Goal: Task Accomplishment & Management: Use online tool/utility

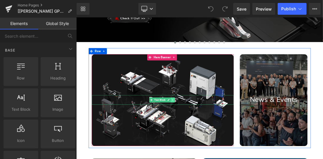
click at [213, 136] on link at bounding box center [215, 136] width 6 height 7
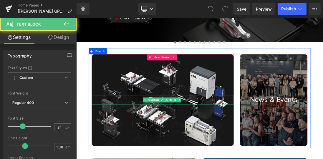
click at [166, 133] on p "Products" at bounding box center [200, 136] width 205 height 14
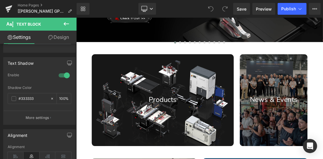
scroll to position [193, 0]
click at [58, 40] on link "Design" at bounding box center [58, 37] width 38 height 13
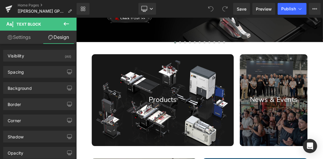
type input "100"
type input "0"
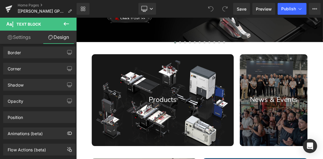
scroll to position [44, 0]
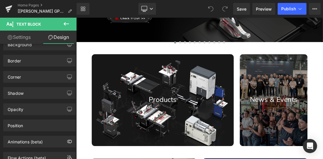
click at [22, 37] on link "Settings" at bounding box center [19, 37] width 38 height 13
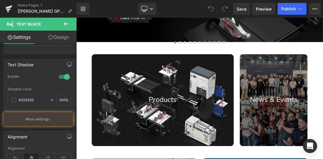
type input "100"
type input "45"
type input "3"
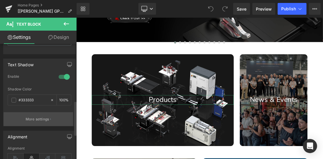
click at [51, 116] on button "More settings" at bounding box center [38, 119] width 69 height 14
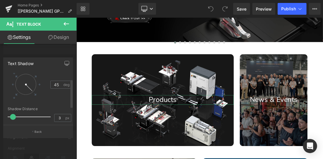
scroll to position [40, 0]
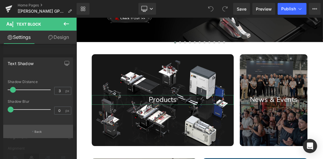
click at [40, 133] on p "Back" at bounding box center [38, 132] width 8 height 4
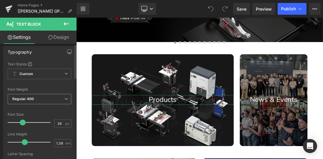
scroll to position [0, 0]
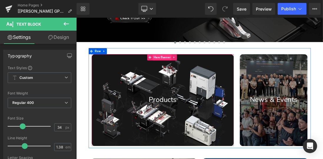
click at [203, 76] on span "Hero Banner" at bounding box center [199, 74] width 27 height 9
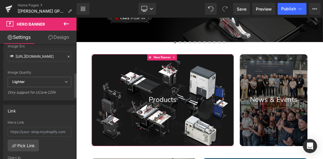
scroll to position [135, 0]
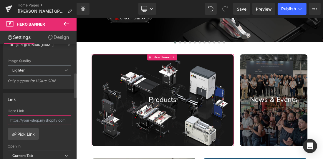
click at [66, 118] on input "text" at bounding box center [40, 120] width 64 height 10
click at [52, 118] on input "text" at bounding box center [40, 120] width 64 height 10
paste input "https://www.bridgecitytools.de/products/mini-miter-square"
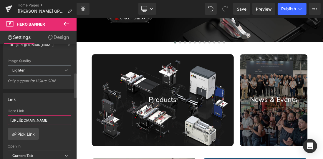
scroll to position [0, 43]
type input "https://www.bridgecitytools.de/products/mini-miter-square"
click at [49, 105] on div "Link https://www.bridgecitytools.de/products/mini-miter-square Hero Link https:…" at bounding box center [39, 131] width 72 height 76
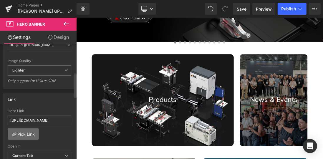
click at [32, 134] on link "Pick Link" at bounding box center [23, 134] width 31 height 12
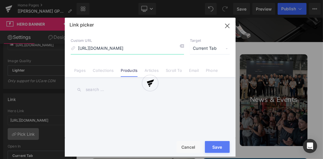
scroll to position [0, 13]
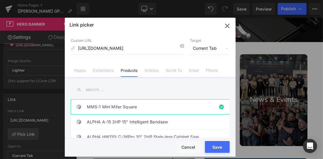
click at [214, 148] on button "Save" at bounding box center [217, 147] width 25 height 12
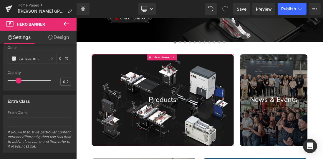
scroll to position [431, 0]
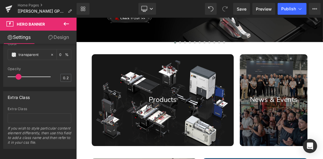
click at [66, 24] on icon at bounding box center [66, 24] width 5 height 4
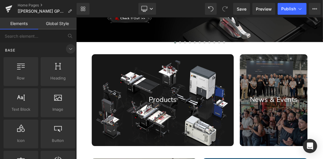
click at [68, 50] on icon at bounding box center [70, 48] width 7 height 7
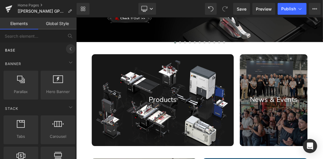
click at [68, 50] on icon at bounding box center [70, 48] width 7 height 7
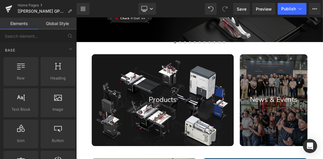
click at [60, 24] on link "Global Style" at bounding box center [57, 24] width 38 height 12
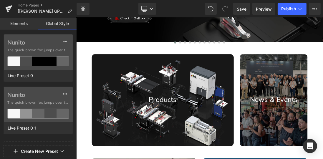
click at [27, 24] on link "Elements" at bounding box center [19, 24] width 38 height 12
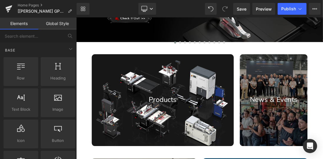
click at [57, 22] on link "Global Style" at bounding box center [57, 24] width 38 height 12
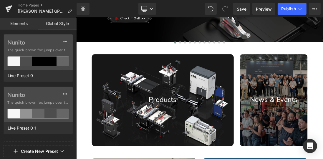
click at [32, 20] on link "Elements" at bounding box center [19, 24] width 38 height 12
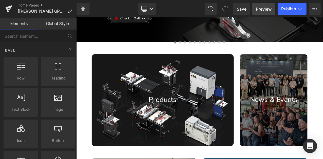
click at [261, 9] on span "Preview" at bounding box center [264, 9] width 16 height 6
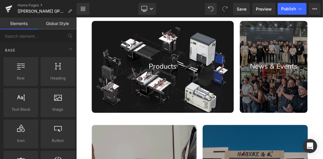
scroll to position [185, 0]
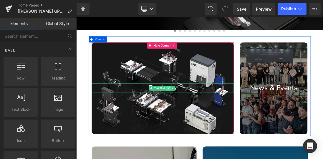
click at [211, 120] on div "Products Text Block" at bounding box center [200, 119] width 205 height 14
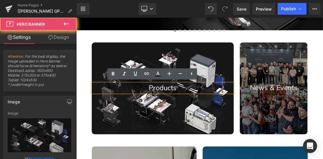
click at [139, 77] on div at bounding box center [200, 120] width 205 height 132
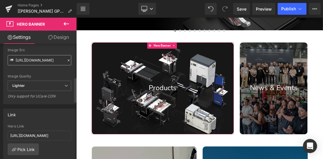
scroll to position [168, 0]
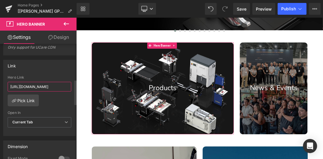
click at [66, 85] on input "[URL][DOMAIN_NAME]" at bounding box center [40, 87] width 64 height 10
click at [60, 100] on div "https://www.bridgecitytools.de/products/mini-miter-square Hero Link https://www…" at bounding box center [40, 105] width 72 height 60
click at [66, 121] on icon at bounding box center [66, 122] width 4 height 4
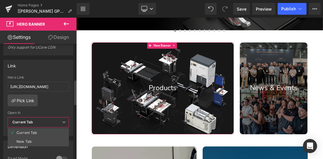
click at [65, 121] on icon at bounding box center [64, 122] width 4 height 4
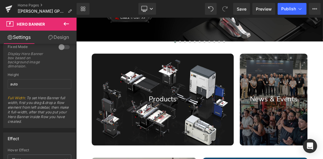
scroll to position [151, 0]
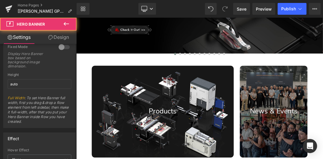
click at [211, 88] on div "Products Text Block Hero Banner 200px 200px" at bounding box center [200, 153] width 205 height 132
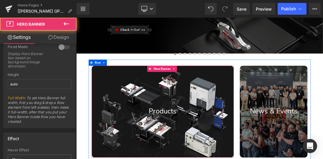
click at [239, 119] on div "200px" at bounding box center [200, 116] width 205 height 59
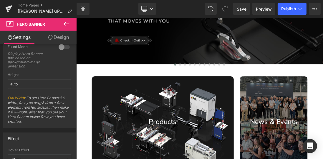
scroll to position [135, 0]
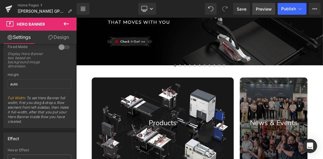
click at [259, 6] on span "Preview" at bounding box center [264, 9] width 16 height 6
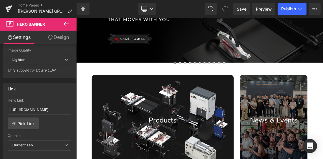
scroll to position [168, 0]
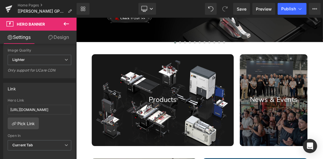
click at [197, 139] on div "Products Text Block" at bounding box center [200, 136] width 205 height 14
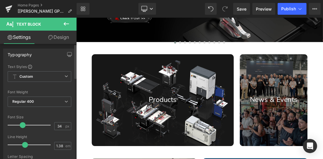
scroll to position [0, 0]
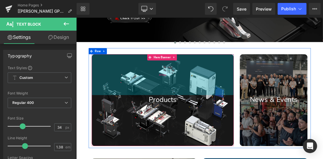
click at [224, 96] on div "200px" at bounding box center [200, 99] width 205 height 59
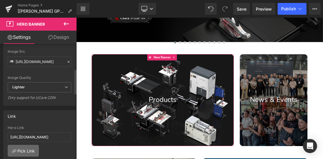
scroll to position [151, 0]
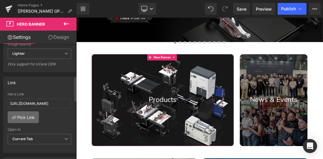
click at [27, 116] on link "Pick Link" at bounding box center [23, 117] width 31 height 12
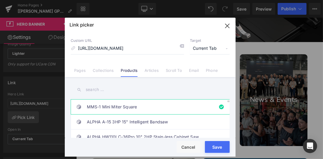
scroll to position [0, 0]
click at [217, 106] on li "MMS-1 Mini Miter Square" at bounding box center [151, 106] width 161 height 15
type input "mini-miter-square"
click at [219, 146] on button "Save" at bounding box center [217, 147] width 25 height 12
type input "mini-miter-square"
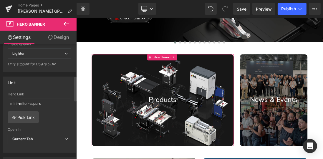
click at [38, 138] on span "Current Tab" at bounding box center [40, 139] width 64 height 10
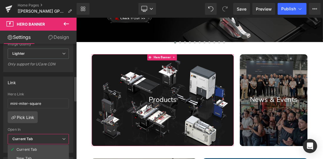
click at [38, 138] on span "Current Tab" at bounding box center [38, 139] width 61 height 10
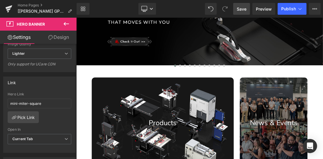
scroll to position [118, 0]
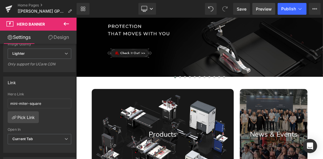
click at [266, 6] on span "Preview" at bounding box center [264, 9] width 16 height 6
click at [242, 9] on span "Save" at bounding box center [242, 9] width 10 height 6
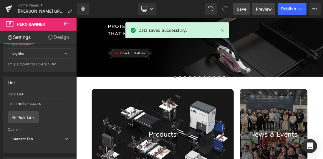
click at [260, 8] on span "Preview" at bounding box center [264, 9] width 16 height 6
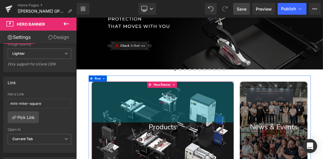
scroll to position [135, 0]
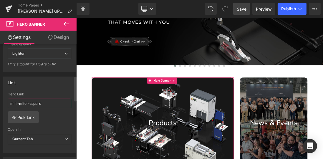
click at [50, 101] on input "mini-miter-square" at bounding box center [40, 104] width 64 height 10
click at [26, 115] on link "Pick Link" at bounding box center [23, 117] width 31 height 12
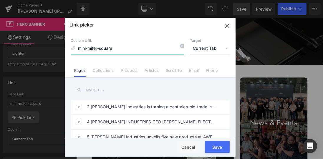
drag, startPoint x: 118, startPoint y: 49, endPoint x: 28, endPoint y: 51, distance: 90.4
click at [27, 52] on div "Link picker Back to Library Insert Custom URL mini-miter-square Target Current …" at bounding box center [161, 79] width 323 height 159
click at [120, 49] on input "mini-miter-square" at bounding box center [127, 48] width 113 height 11
drag, startPoint x: 127, startPoint y: 48, endPoint x: 59, endPoint y: 46, distance: 68.1
click at [59, 46] on div "Link picker Back to Library Insert Custom URL mini-miter-square Target Current …" at bounding box center [161, 79] width 323 height 159
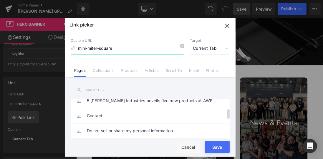
scroll to position [0, 0]
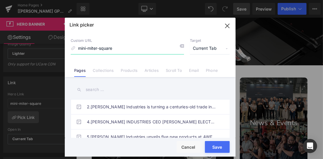
drag, startPoint x: 126, startPoint y: 48, endPoint x: 55, endPoint y: 47, distance: 70.7
click at [55, 47] on div "Link picker Back to Library Insert Custom URL mini-miter-square Target Current …" at bounding box center [161, 79] width 323 height 159
paste input
drag, startPoint x: 126, startPoint y: 51, endPoint x: 32, endPoint y: 49, distance: 94.5
click at [32, 49] on div "Link picker Back to Library Insert Custom URL mini-miter-square Target Current …" at bounding box center [161, 79] width 323 height 159
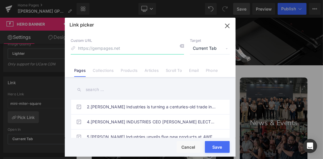
click at [90, 48] on input at bounding box center [127, 48] width 113 height 11
paste input "[URL][DOMAIN_NAME]"
type input "[URL][DOMAIN_NAME]"
click at [164, 86] on input "text" at bounding box center [150, 89] width 159 height 13
click at [212, 146] on button "Save" at bounding box center [217, 147] width 25 height 12
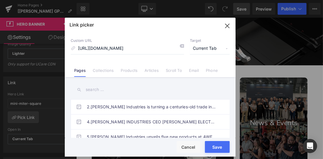
type input "[URL][DOMAIN_NAME]"
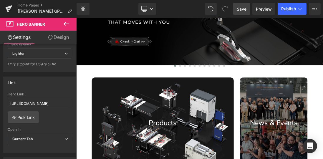
click at [238, 9] on span "Save" at bounding box center [242, 9] width 10 height 6
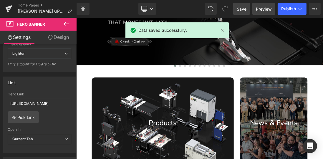
click at [259, 10] on span "Preview" at bounding box center [264, 9] width 16 height 6
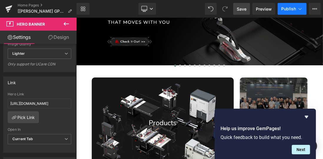
click at [290, 9] on span "Publish" at bounding box center [288, 8] width 15 height 5
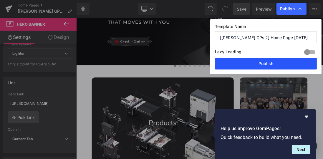
click at [264, 64] on button "Publish" at bounding box center [266, 64] width 102 height 12
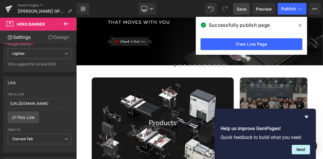
click at [299, 26] on icon at bounding box center [300, 25] width 3 height 5
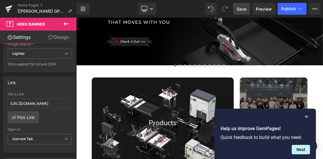
click at [307, 117] on icon "Hide survey" at bounding box center [307, 117] width 4 height 3
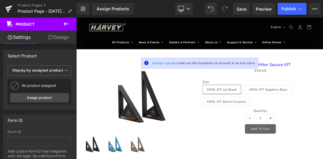
scroll to position [28, 0]
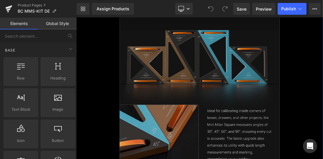
scroll to position [673, 0]
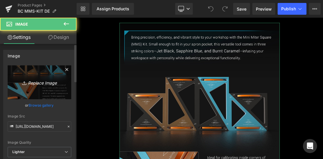
click at [39, 83] on icon "Replace Image" at bounding box center [39, 82] width 47 height 7
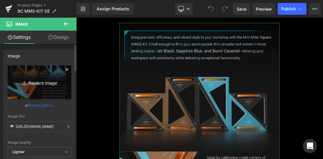
type input "C:\fakepath\MMS详情页_01.jpg"
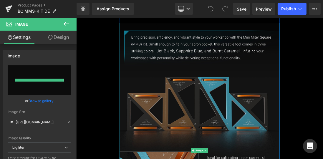
type input "https://ucarecdn.com/1ad56422-5c45-4483-abdd-7b3d32f3ff09/-/format/auto/-/previ…"
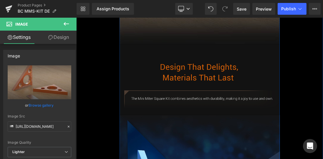
scroll to position [892, 0]
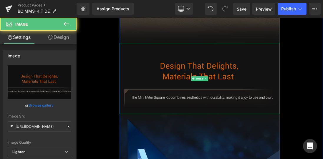
click at [206, 123] on img at bounding box center [254, 105] width 232 height 102
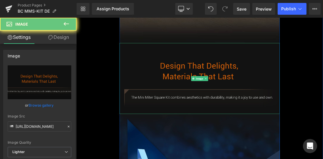
click at [226, 95] on img at bounding box center [254, 105] width 232 height 102
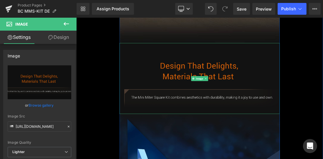
click at [203, 98] on img at bounding box center [254, 105] width 232 height 102
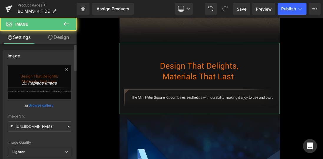
click at [50, 80] on icon "Replace Image" at bounding box center [39, 82] width 47 height 7
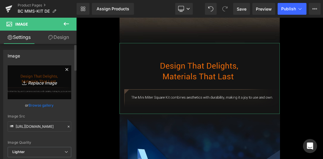
type input "C:\fakepath\MMS详情页_01 (1).jpg"
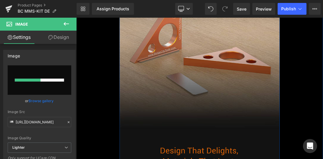
scroll to position [841, 0]
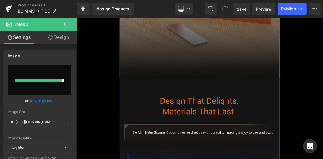
type input "https://ucarecdn.com/e2c51bc3-e07b-469c-a475-af6c52ca2460/-/format/auto/-/previ…"
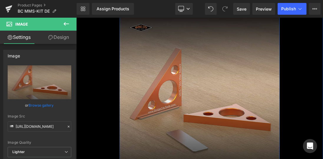
scroll to position [942, 0]
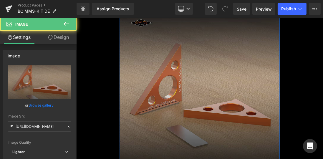
click at [183, 125] on img at bounding box center [254, 128] width 232 height 248
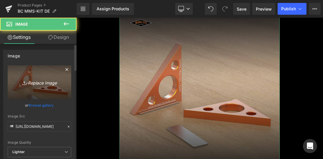
click at [28, 84] on icon "Replace Image" at bounding box center [39, 82] width 47 height 7
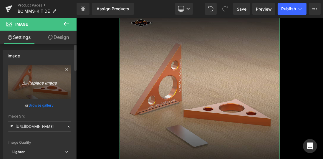
type input "C:\fakepath\MMS详情页_01.jpg"
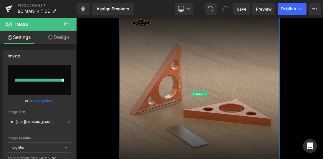
type input "https://ucarecdn.com/c577c9d9-7de0-4305-bd92-1d7419dcd03c/-/format/auto/-/previ…"
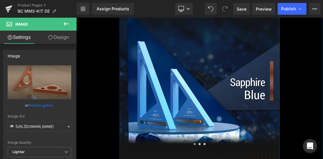
scroll to position [1195, 0]
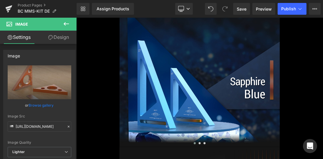
click at [70, 24] on button at bounding box center [66, 24] width 21 height 13
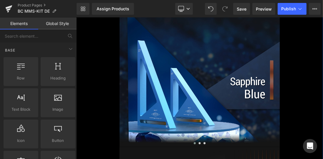
scroll to position [1278, 0]
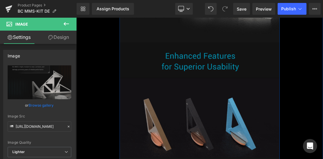
scroll to position [1548, 0]
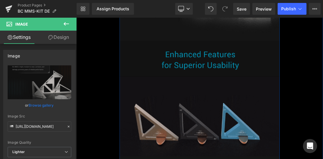
click at [257, 85] on img at bounding box center [254, 76] width 232 height 51
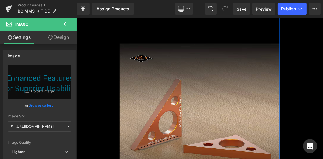
scroll to position [639, 0]
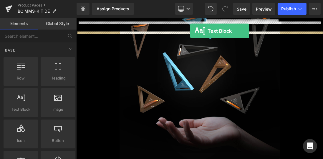
scroll to position [353, 0]
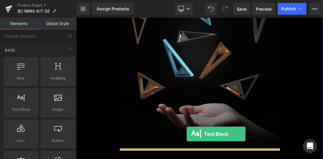
drag, startPoint x: 103, startPoint y: 124, endPoint x: 235, endPoint y: 185, distance: 145.8
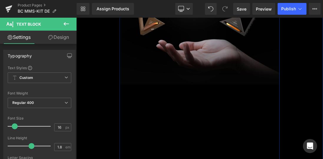
scroll to position [471, 0]
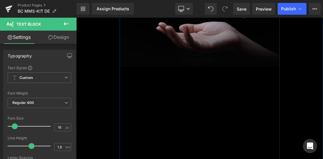
click at [192, 113] on p "Lorem ipsum dolor sit amet, consectetur adipiscing elit, sed do eiusmod tempor …" at bounding box center [254, 110] width 232 height 42
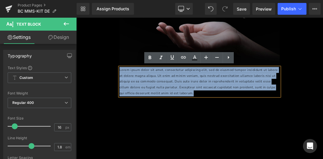
drag, startPoint x: 273, startPoint y: 126, endPoint x: 135, endPoint y: 96, distance: 140.7
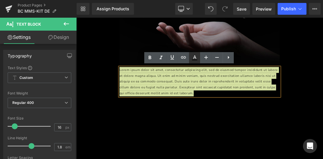
click at [194, 58] on icon at bounding box center [194, 57] width 7 height 7
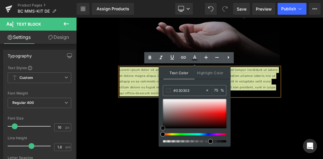
type input "#050505"
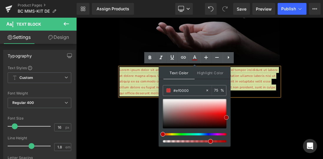
type input "#f90000"
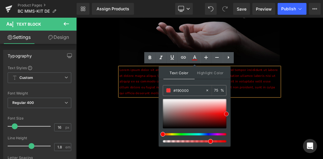
drag, startPoint x: 163, startPoint y: 127, endPoint x: 227, endPoint y: 113, distance: 65.7
click at [227, 113] on span at bounding box center [226, 114] width 5 height 5
click at [312, 128] on p "Lorem ipsum dolor sit amet, consectetur adipiscing elit, sed do eiusmod tempor …" at bounding box center [254, 110] width 232 height 42
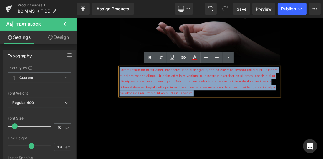
drag, startPoint x: 238, startPoint y: 127, endPoint x: 126, endPoint y: 93, distance: 116.9
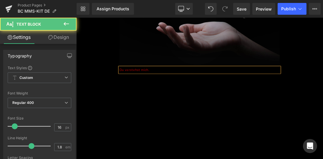
click at [191, 93] on p "Du verstehst mich." at bounding box center [254, 93] width 232 height 9
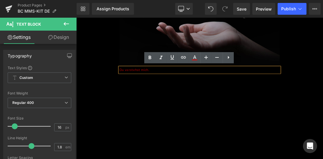
click at [186, 94] on p "Du verstehst mich." at bounding box center [254, 93] width 232 height 9
click at [189, 92] on p "Du verstehst mich." at bounding box center [254, 93] width 232 height 9
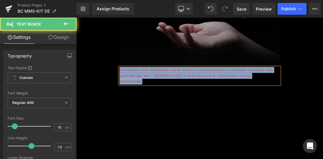
drag, startPoint x: 178, startPoint y: 111, endPoint x: 139, endPoint y: 92, distance: 43.2
click at [139, 92] on div "Du verstehst mich. Keilwinkels und der Lehre im Lichtspaltverfahren zueinander …" at bounding box center [254, 101] width 232 height 25
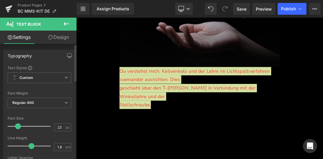
drag, startPoint x: 14, startPoint y: 127, endPoint x: 17, endPoint y: 126, distance: 3.0
click at [17, 126] on span at bounding box center [18, 126] width 6 height 6
type input "22"
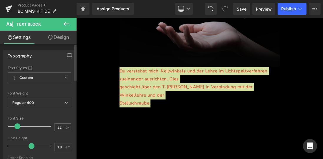
click at [16, 126] on span at bounding box center [17, 126] width 6 height 6
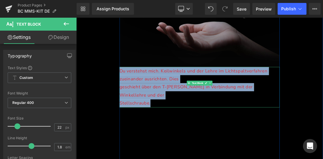
click at [207, 106] on span "Du verstehst mich. Keilwinkels und der Lehre im Lichtspaltverfahren zueinander …" at bounding box center [245, 100] width 214 height 21
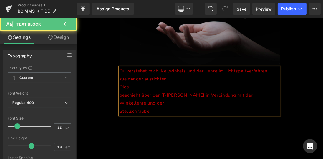
click at [138, 131] on span "geschieht über den T-Winkel in Verbindung mit der Winkellehre und der" at bounding box center [234, 135] width 193 height 21
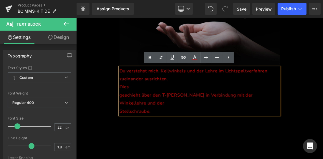
click at [138, 130] on span "geschieht über den T-[PERSON_NAME] in Verbindung mit der Winkellehre und der" at bounding box center [234, 135] width 193 height 21
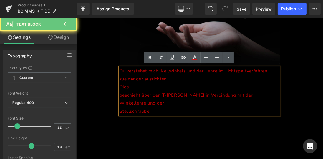
click at [140, 130] on span "geschieht über den T-[PERSON_NAME] in Verbindung mit der Winkellehre und der" at bounding box center [234, 135] width 193 height 21
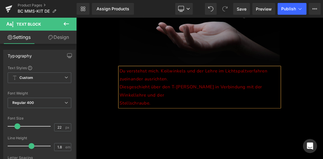
click at [139, 143] on span "Stellschraube." at bounding box center [160, 141] width 45 height 9
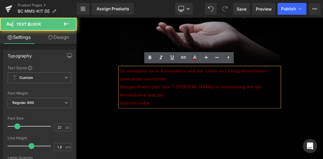
click at [138, 142] on span "Stellschraube." at bounding box center [160, 141] width 45 height 9
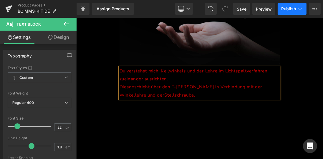
click at [284, 11] on span "Publish" at bounding box center [288, 8] width 15 height 5
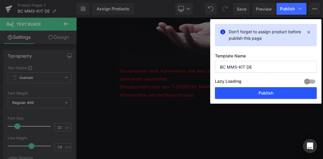
click at [259, 92] on button "Publish" at bounding box center [266, 93] width 102 height 12
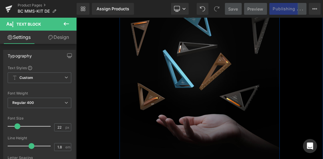
scroll to position [286, 0]
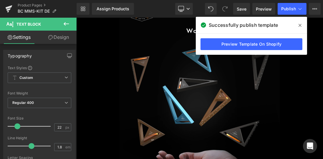
click at [300, 25] on icon at bounding box center [300, 25] width 3 height 3
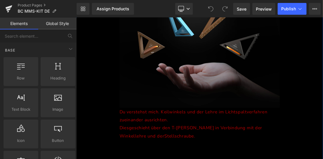
scroll to position [370, 0]
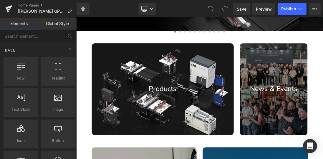
scroll to position [185, 0]
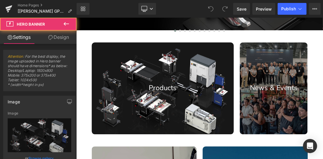
click at [206, 100] on div at bounding box center [200, 120] width 205 height 132
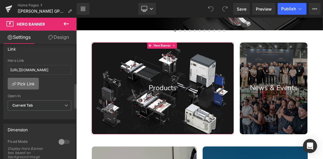
click at [29, 85] on link "Pick Link" at bounding box center [23, 84] width 31 height 12
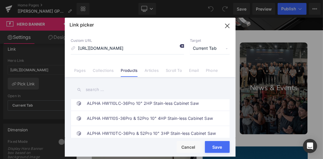
click at [183, 47] on icon at bounding box center [181, 46] width 5 height 5
click at [110, 49] on input at bounding box center [127, 48] width 113 height 11
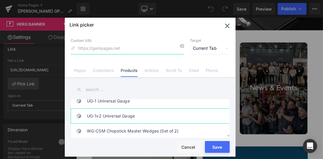
scroll to position [1391, 0]
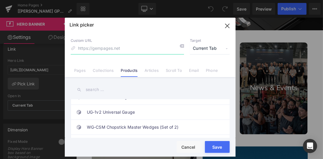
click at [101, 51] on input at bounding box center [127, 48] width 113 height 11
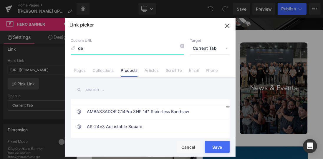
scroll to position [0, 0]
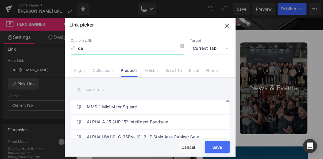
click at [226, 91] on div "MMS-1 Mini Miter Square ALPHA A-15 3HP 15" Intelligent Bandsaw ALPHA HW110LC-36…" at bounding box center [150, 108] width 171 height 62
type input "de"
click at [83, 70] on link "Pages" at bounding box center [79, 72] width 11 height 9
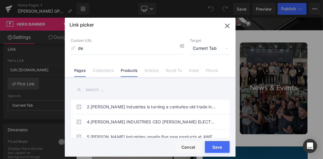
click at [132, 68] on link "Products" at bounding box center [129, 72] width 17 height 9
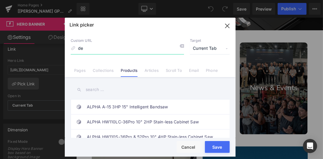
click at [130, 47] on input "de" at bounding box center [127, 48] width 113 height 11
click at [180, 83] on input "text" at bounding box center [150, 89] width 159 height 13
click at [227, 28] on icon "button" at bounding box center [227, 25] width 9 height 9
type input "de"
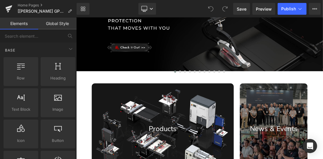
scroll to position [185, 0]
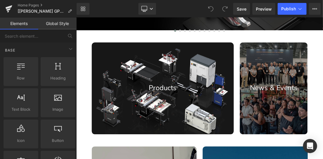
click at [198, 76] on div at bounding box center [200, 120] width 205 height 132
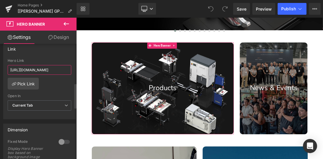
click at [63, 68] on input "[URL][DOMAIN_NAME]" at bounding box center [40, 70] width 64 height 10
click at [35, 79] on link "Pick Link" at bounding box center [23, 84] width 31 height 12
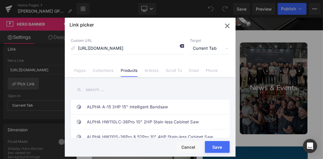
click at [181, 44] on icon at bounding box center [181, 46] width 5 height 5
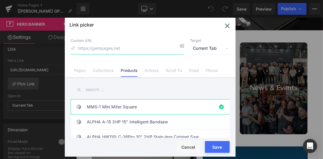
click at [152, 47] on input at bounding box center [127, 48] width 113 height 11
type input "BC MMS-KIT"
drag, startPoint x: 111, startPoint y: 49, endPoint x: 77, endPoint y: 48, distance: 34.8
click at [77, 48] on input "BC MMS-KIT" at bounding box center [127, 48] width 113 height 11
click at [96, 86] on input "text" at bounding box center [150, 89] width 159 height 13
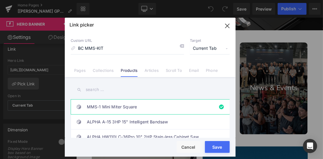
paste input "BC MMS-KIT"
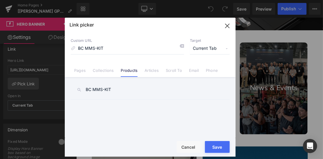
click at [122, 92] on input "BC MMS-KIT" at bounding box center [150, 89] width 159 height 13
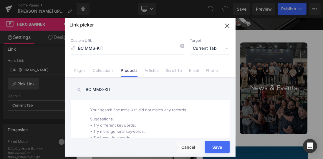
drag, startPoint x: 121, startPoint y: 89, endPoint x: 92, endPoint y: 88, distance: 29.2
click at [92, 88] on input "BC MMS-KIT" at bounding box center [150, 89] width 159 height 13
type input "BC"
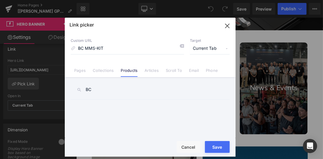
click at [121, 92] on input "BC" at bounding box center [150, 89] width 159 height 13
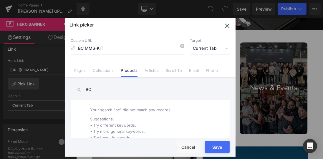
drag, startPoint x: 97, startPoint y: 91, endPoint x: 77, endPoint y: 87, distance: 20.3
click at [77, 87] on div "BC" at bounding box center [150, 89] width 159 height 13
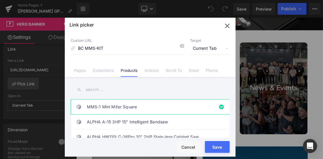
click at [102, 90] on input "text" at bounding box center [150, 89] width 159 height 13
type input "MMS"
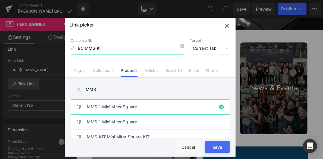
click at [113, 49] on input "BC MMS-KIT" at bounding box center [127, 48] width 113 height 11
drag, startPoint x: 113, startPoint y: 49, endPoint x: 76, endPoint y: 48, distance: 37.1
click at [76, 48] on input "BC MMS-KIT" at bounding box center [127, 48] width 113 height 11
drag, startPoint x: 111, startPoint y: 48, endPoint x: 60, endPoint y: 46, distance: 50.4
click at [60, 46] on div "Link picker Back to Library Insert Custom URL BC MMS-KIT Target Current Tab Cur…" at bounding box center [161, 79] width 323 height 159
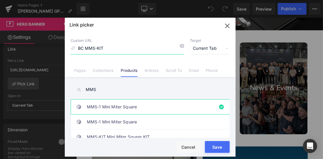
drag, startPoint x: 111, startPoint y: 48, endPoint x: 67, endPoint y: 46, distance: 44.0
click at [67, 46] on div "Custom URL BC MMS-KIT Target Current Tab Current Tab New Tab Pages Collections …" at bounding box center [150, 54] width 171 height 45
drag, startPoint x: 122, startPoint y: 50, endPoint x: 53, endPoint y: 44, distance: 68.9
click at [53, 44] on div "Link picker Back to Library Insert Custom URL BC MMS-KIT Target Current Tab Cur…" at bounding box center [161, 79] width 323 height 159
drag, startPoint x: 115, startPoint y: 51, endPoint x: 62, endPoint y: 52, distance: 53.9
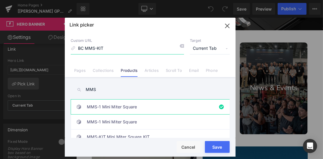
click at [62, 52] on div "Link picker Back to Library Insert Custom URL BC MMS-KIT Target Current Tab Cur…" at bounding box center [161, 79] width 323 height 159
drag, startPoint x: 118, startPoint y: 46, endPoint x: 61, endPoint y: 45, distance: 56.8
click at [65, 47] on div "Custom URL BC MMS-KIT Target Current Tab Current Tab New Tab Pages Collections …" at bounding box center [150, 54] width 171 height 45
click at [182, 45] on icon at bounding box center [181, 46] width 5 height 5
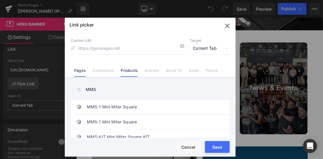
click at [75, 69] on link "Pages" at bounding box center [79, 72] width 11 height 9
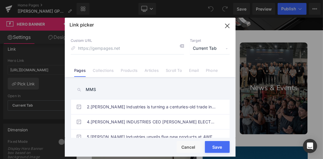
click at [227, 27] on icon "button" at bounding box center [227, 25] width 9 height 9
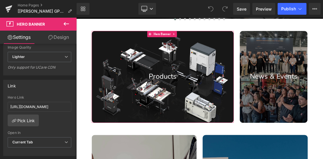
scroll to position [151, 0]
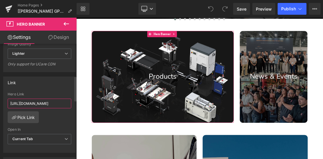
click at [59, 102] on input "https://www.bridgecitytools.de/products/mini-miter-square" at bounding box center [40, 104] width 64 height 10
click at [67, 102] on input "https://www.bridgecitytools.de/products/mini-miter-square" at bounding box center [40, 104] width 64 height 10
click at [68, 102] on input "https://www.bridgecitytools.de/products/mini-miter-square" at bounding box center [40, 104] width 64 height 10
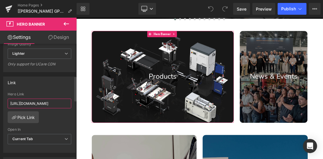
click at [68, 102] on input "https://www.bridgecitytools.de/products/mini-miter-square" at bounding box center [40, 104] width 64 height 10
click at [22, 114] on link "Pick Link" at bounding box center [23, 117] width 31 height 12
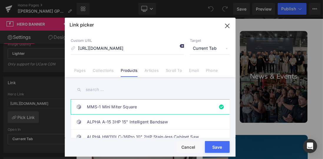
click at [183, 45] on icon at bounding box center [181, 46] width 5 height 5
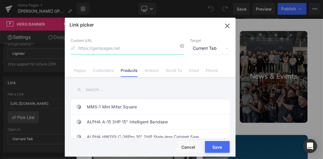
click at [165, 46] on input at bounding box center [127, 48] width 113 height 11
paste input "https://app.gempages.net/editor?id=1760074375&type=template-product&page=produc…"
type input "[URL][DOMAIN_NAME][DOMAIN_NAME]"
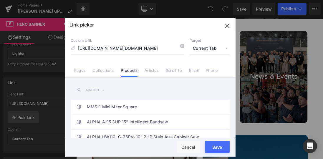
click at [176, 95] on input "text" at bounding box center [150, 89] width 159 height 13
click at [215, 147] on button "Save" at bounding box center [217, 147] width 25 height 12
type input "https://app.gempages.net/editor?id=1760074375&type=template-product&page=produc…"
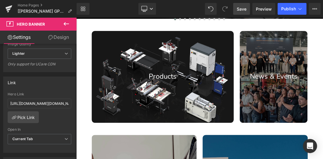
click at [243, 12] on link "Save" at bounding box center [241, 9] width 17 height 12
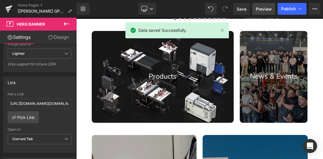
click at [266, 8] on span "Preview" at bounding box center [264, 9] width 16 height 6
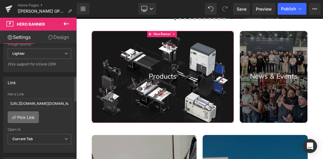
click at [29, 112] on link "Pick Link" at bounding box center [23, 117] width 31 height 12
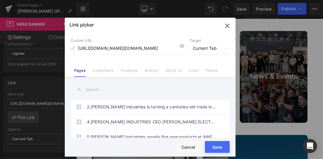
click at [121, 88] on input "text" at bounding box center [150, 89] width 159 height 13
click at [228, 25] on icon "button" at bounding box center [227, 26] width 4 height 4
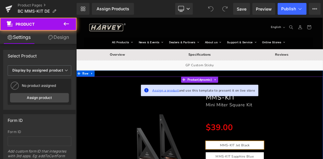
drag, startPoint x: 76, startPoint y: 18, endPoint x: 213, endPoint y: 122, distance: 172.0
click at [213, 122] on span "Assign a product" at bounding box center [205, 123] width 39 height 6
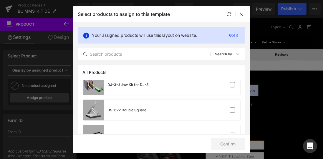
scroll to position [605, 0]
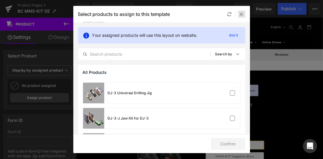
click at [241, 16] on div at bounding box center [241, 14] width 7 height 7
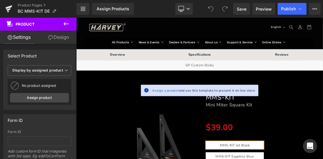
click at [64, 26] on icon at bounding box center [66, 23] width 7 height 7
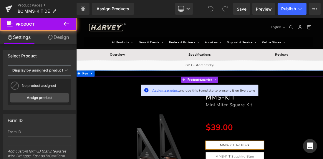
click at [193, 122] on span "Assign a product" at bounding box center [205, 123] width 39 height 6
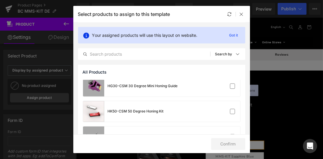
scroll to position [1600, 0]
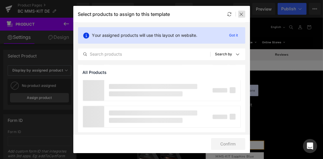
click at [238, 13] on div at bounding box center [241, 14] width 7 height 7
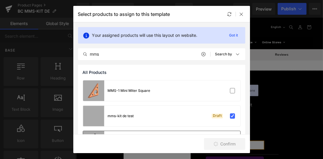
scroll to position [26, 0]
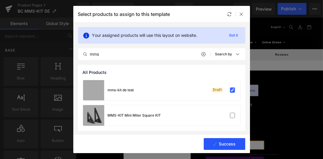
click at [217, 145] on button "Success" at bounding box center [225, 144] width 42 height 12
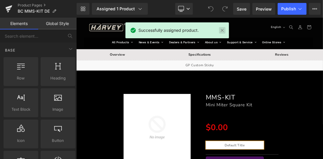
click at [222, 32] on link at bounding box center [222, 30] width 6 height 6
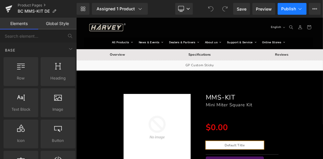
click at [284, 7] on span "Publish" at bounding box center [288, 8] width 15 height 5
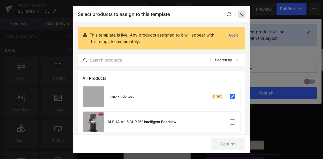
click at [244, 14] on div at bounding box center [241, 14] width 7 height 7
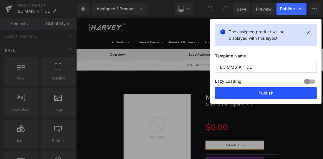
click at [265, 92] on button "Publish" at bounding box center [266, 93] width 102 height 12
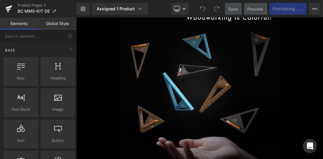
scroll to position [269, 0]
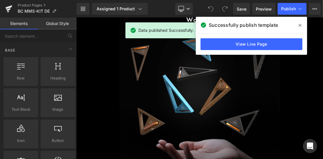
click at [300, 28] on span at bounding box center [299, 25] width 9 height 9
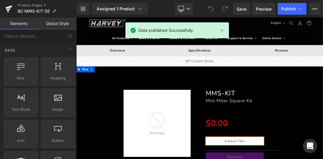
scroll to position [0, 0]
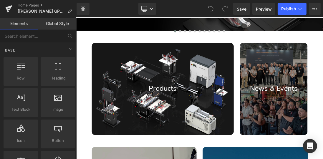
scroll to position [185, 0]
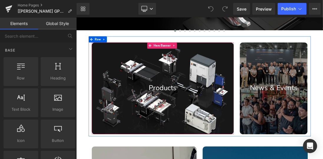
click at [185, 73] on div at bounding box center [200, 120] width 205 height 132
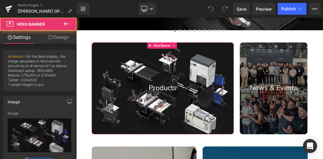
scroll to position [118, 0]
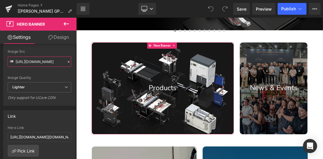
click at [39, 59] on input "[URL][DOMAIN_NAME]" at bounding box center [40, 62] width 64 height 10
click at [47, 85] on span "Lighter" at bounding box center [40, 87] width 64 height 10
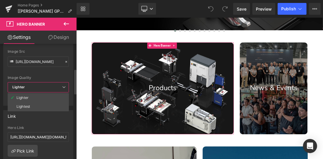
click at [47, 85] on span "Lighter" at bounding box center [38, 87] width 61 height 10
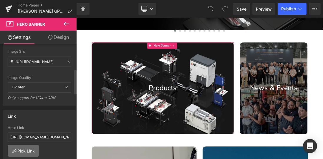
click at [33, 151] on link "Pick Link" at bounding box center [23, 151] width 31 height 12
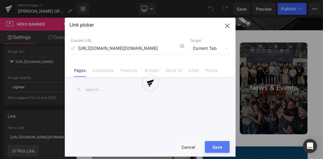
click at [132, 73] on div at bounding box center [150, 87] width 171 height 139
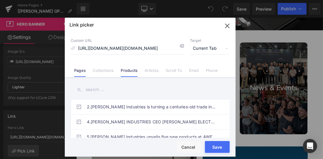
click at [132, 71] on link "Products" at bounding box center [129, 72] width 17 height 9
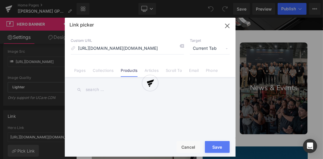
click at [182, 45] on div "Link picker Back to Library Insert Custom URL https://app.gempages.net/editor?i…" at bounding box center [150, 87] width 171 height 139
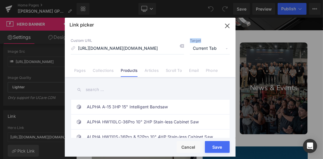
click at [182, 45] on icon at bounding box center [181, 46] width 5 height 5
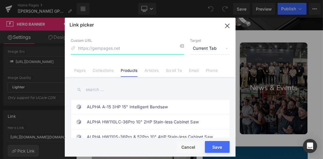
click at [151, 47] on input at bounding box center [127, 48] width 113 height 11
type input "m"
click at [104, 93] on input "text" at bounding box center [150, 89] width 159 height 13
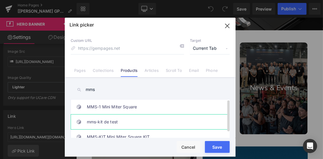
type input "mms"
click at [121, 120] on link "mms-kit de test" at bounding box center [152, 122] width 130 height 15
type input "/products/mms-kit-de-test"
click at [213, 145] on button "Save" at bounding box center [217, 147] width 25 height 12
type input "/products/mms-kit-de-test"
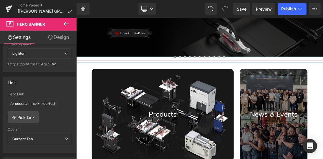
scroll to position [168, 0]
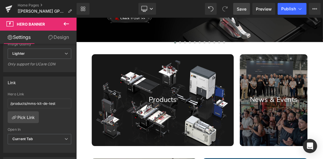
click at [243, 7] on span "Save" at bounding box center [242, 9] width 10 height 6
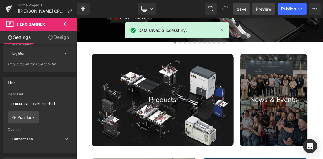
click at [261, 8] on span "Preview" at bounding box center [264, 9] width 16 height 6
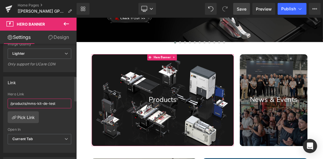
click at [61, 103] on input "/products/mms-kit-de-test" at bounding box center [40, 104] width 64 height 10
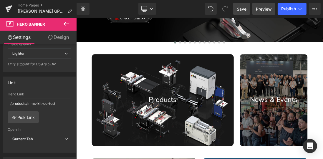
click at [267, 9] on span "Preview" at bounding box center [264, 9] width 16 height 6
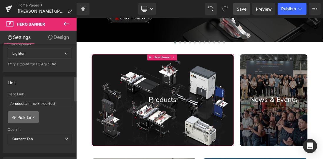
click at [31, 114] on link "Pick Link" at bounding box center [23, 117] width 31 height 12
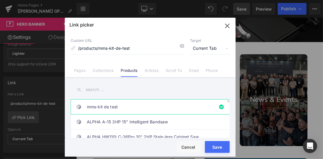
click at [154, 106] on link "mms-kit de test" at bounding box center [152, 107] width 130 height 15
click at [216, 145] on button "Save" at bounding box center [217, 147] width 25 height 12
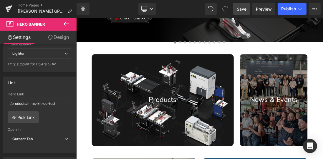
click at [238, 6] on span "Save" at bounding box center [242, 9] width 10 height 6
click at [261, 9] on span "Preview" at bounding box center [264, 9] width 16 height 6
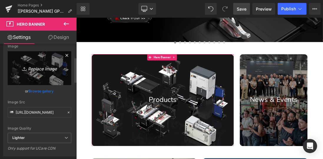
scroll to position [0, 0]
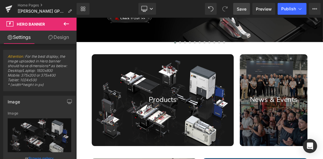
click at [67, 25] on icon at bounding box center [66, 23] width 7 height 7
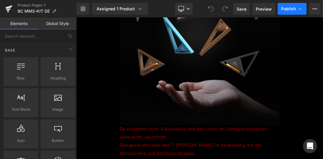
scroll to position [353, 0]
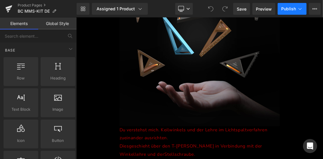
click at [300, 8] on icon at bounding box center [300, 9] width 6 height 6
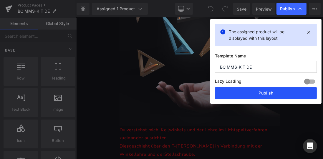
click at [271, 90] on button "Publish" at bounding box center [266, 93] width 102 height 12
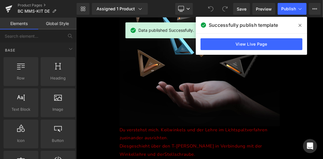
click at [299, 24] on icon at bounding box center [300, 25] width 3 height 5
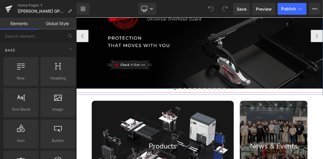
scroll to position [168, 0]
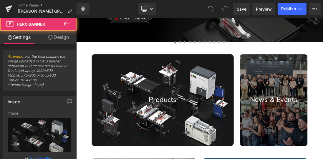
click at [179, 91] on div at bounding box center [200, 136] width 205 height 132
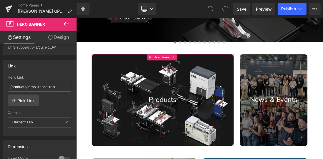
click at [60, 85] on input "/products/mms-kit-de-test" at bounding box center [40, 87] width 64 height 10
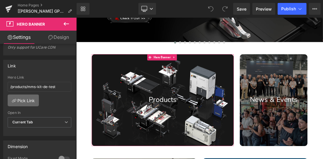
click at [27, 95] on link "Pick Link" at bounding box center [23, 101] width 31 height 12
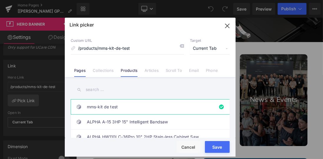
click at [81, 72] on link "Pages" at bounding box center [79, 72] width 11 height 9
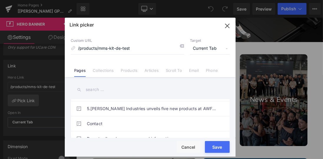
scroll to position [26, 0]
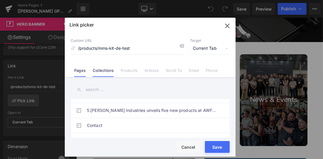
click at [104, 72] on link "Collections" at bounding box center [103, 72] width 21 height 9
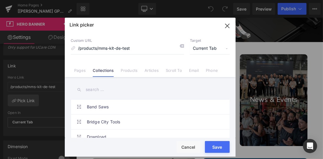
click at [130, 71] on link "Products" at bounding box center [129, 72] width 17 height 9
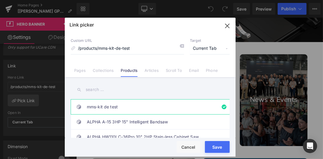
click at [168, 105] on link "mms-kit de test" at bounding box center [152, 107] width 130 height 15
click at [216, 145] on button "Save" at bounding box center [217, 147] width 25 height 12
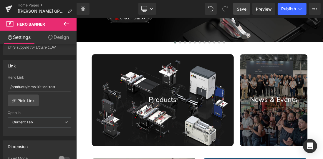
click at [241, 6] on span "Save" at bounding box center [242, 9] width 10 height 6
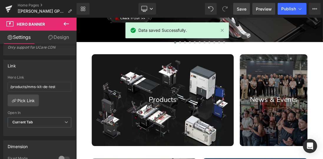
click at [265, 7] on span "Preview" at bounding box center [264, 9] width 16 height 6
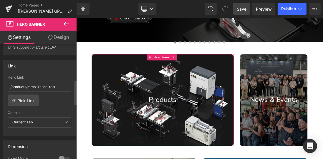
click at [57, 96] on div "/products/mms-kit-de-test Hero Link /products/mms-kit-de-test Pick Link Current…" at bounding box center [40, 105] width 72 height 60
click at [60, 85] on input "/products/mms-kit-de-test" at bounding box center [40, 87] width 64 height 10
click at [34, 95] on link "Pick Link" at bounding box center [23, 101] width 31 height 12
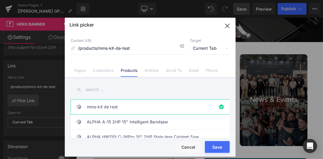
click at [227, 24] on icon "button" at bounding box center [227, 25] width 9 height 9
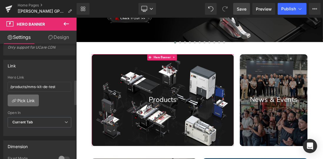
click at [34, 100] on link "Pick Link" at bounding box center [23, 101] width 31 height 12
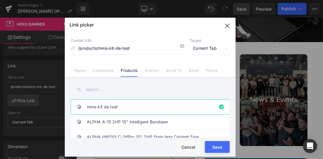
click at [226, 48] on span "Current Tab" at bounding box center [210, 48] width 40 height 11
click at [159, 89] on input "text" at bounding box center [150, 89] width 159 height 13
click at [187, 122] on link "ALPHA A-15 3HP 15" Intelligent Bandsaw" at bounding box center [152, 122] width 130 height 15
type input "/products/alpha-a-15-3hp-15-intelligent-bandsaw"
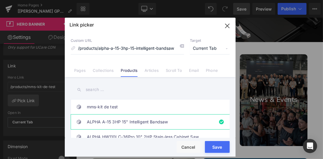
click at [223, 147] on button "Save" at bounding box center [217, 147] width 25 height 12
type input "/products/alpha-a-15-3hp-15-intelligent-bandsaw"
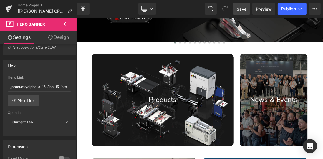
click at [239, 7] on span "Save" at bounding box center [242, 9] width 10 height 6
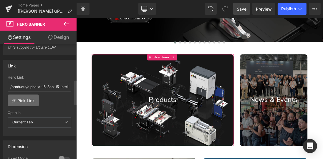
click at [35, 98] on link "Pick Link" at bounding box center [23, 101] width 31 height 12
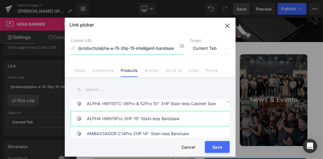
scroll to position [50, 0]
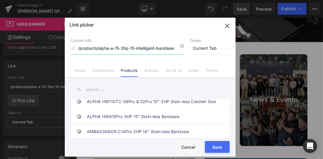
click at [171, 49] on input "/products/alpha-a-15-3hp-15-intelligent-bandsaw" at bounding box center [127, 48] width 113 height 11
click at [178, 47] on div at bounding box center [179, 47] width 9 height 8
click at [155, 49] on input at bounding box center [127, 48] width 113 height 11
type input "mms"
click at [224, 25] on icon "button" at bounding box center [227, 25] width 9 height 9
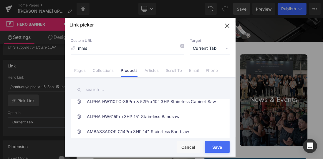
type input "mms"
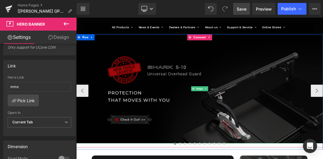
scroll to position [17, 0]
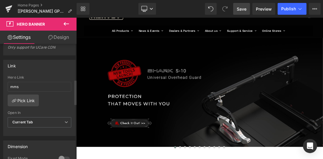
click at [54, 100] on div "mms Hero Link mms Pick Link Current Tab New Tab Open In Current Tab Current Tab…" at bounding box center [40, 105] width 72 height 60
click at [38, 84] on input "mms" at bounding box center [40, 87] width 64 height 10
click at [29, 100] on link "Pick Link" at bounding box center [23, 101] width 31 height 12
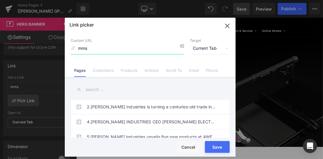
click at [120, 49] on input "mms" at bounding box center [127, 48] width 113 height 11
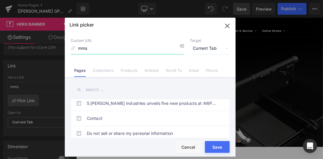
scroll to position [67, 0]
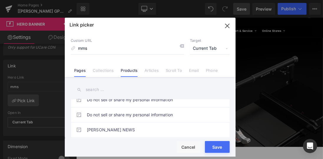
click at [135, 72] on link "Products" at bounding box center [129, 72] width 17 height 9
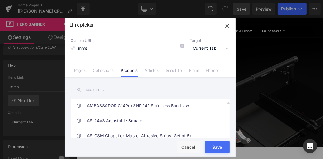
scroll to position [84, 0]
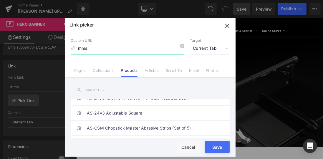
click at [106, 50] on input "mms" at bounding box center [127, 48] width 113 height 11
type input "m"
type input ","
click at [96, 89] on input "text" at bounding box center [150, 89] width 159 height 13
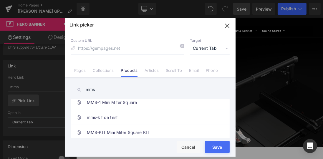
scroll to position [6, 0]
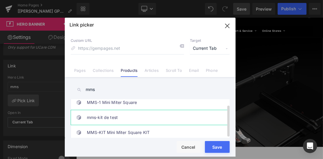
type input "mms"
click at [125, 112] on link "mms-kit de test" at bounding box center [152, 117] width 130 height 15
type input "/products/mms-kit-de-test"
click at [218, 145] on button "Save" at bounding box center [217, 147] width 25 height 12
type input "/products/mms-kit-de-test"
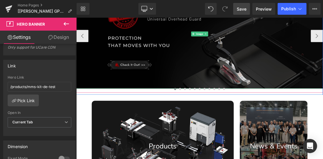
scroll to position [151, 0]
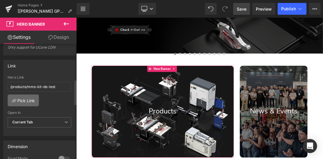
click at [28, 95] on link "Pick Link" at bounding box center [23, 101] width 31 height 12
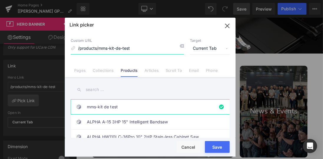
click at [228, 27] on icon "button" at bounding box center [227, 26] width 4 height 4
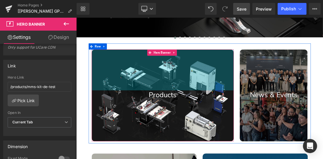
scroll to position [202, 0]
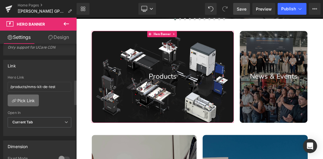
click at [18, 95] on link "Pick Link" at bounding box center [23, 101] width 31 height 12
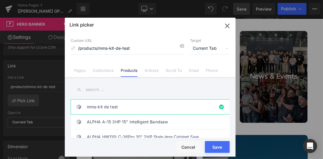
click at [213, 145] on button "Save" at bounding box center [217, 147] width 25 height 12
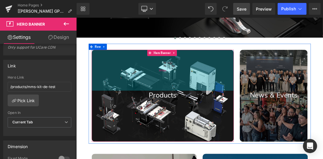
scroll to position [168, 0]
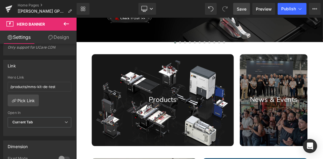
click at [244, 3] on link "Save" at bounding box center [241, 9] width 17 height 12
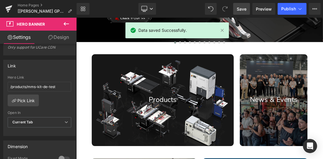
drag, startPoint x: 323, startPoint y: 21, endPoint x: 385, endPoint y: 21, distance: 62.1
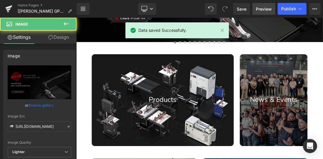
click at [264, 8] on span "Preview" at bounding box center [264, 9] width 16 height 6
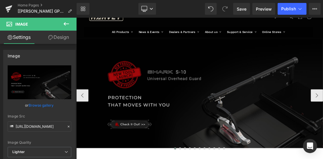
scroll to position [0, 0]
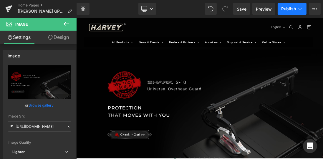
click at [286, 11] on span "Publish" at bounding box center [288, 8] width 15 height 5
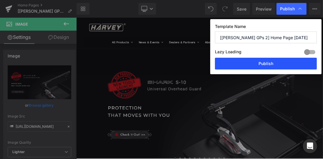
click at [271, 61] on button "Publish" at bounding box center [266, 64] width 102 height 12
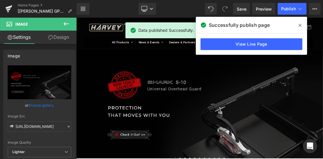
click at [299, 26] on icon at bounding box center [300, 25] width 3 height 5
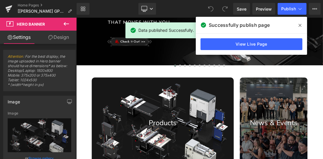
scroll to position [151, 0]
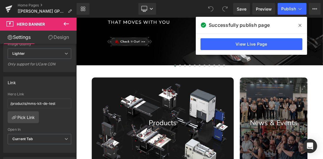
click at [301, 24] on icon at bounding box center [300, 25] width 3 height 3
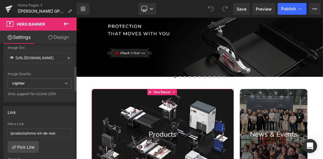
scroll to position [202, 0]
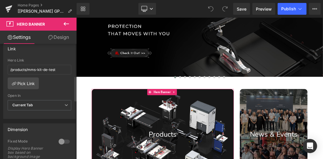
scroll to position [151, 0]
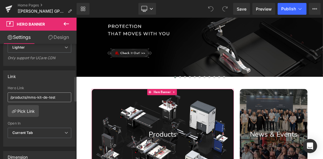
scroll to position [168, 0]
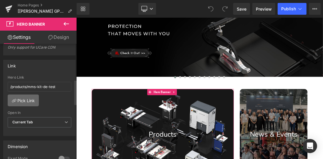
click at [29, 100] on link "Pick Link" at bounding box center [23, 101] width 31 height 12
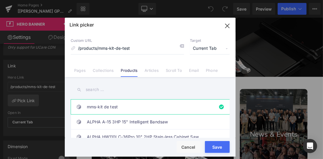
click at [221, 146] on button "Save" at bounding box center [217, 147] width 25 height 12
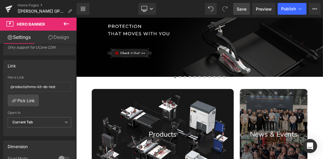
click at [246, 8] on span "Save" at bounding box center [242, 9] width 10 height 6
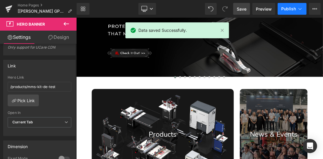
click at [286, 9] on span "Publish" at bounding box center [288, 8] width 15 height 5
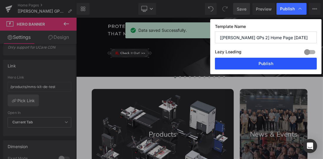
click at [261, 61] on button "Publish" at bounding box center [266, 64] width 102 height 12
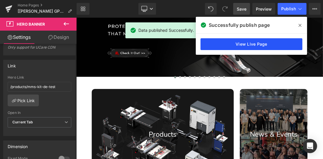
click at [277, 45] on link "View Live Page" at bounding box center [252, 44] width 102 height 12
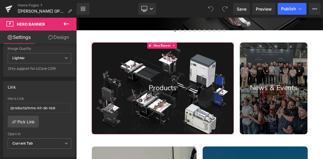
scroll to position [168, 0]
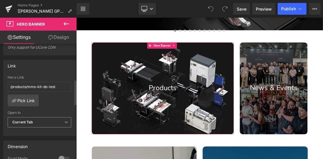
click at [59, 119] on span "Current Tab" at bounding box center [40, 122] width 64 height 10
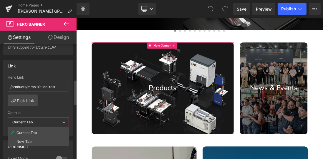
click at [59, 119] on span "Current Tab" at bounding box center [38, 122] width 61 height 10
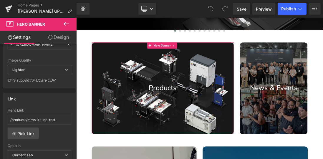
scroll to position [135, 0]
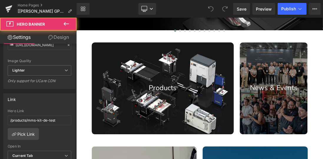
click at [204, 92] on div at bounding box center [200, 120] width 205 height 132
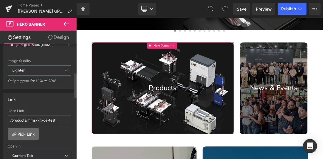
click at [30, 131] on link "Pick Link" at bounding box center [23, 134] width 31 height 12
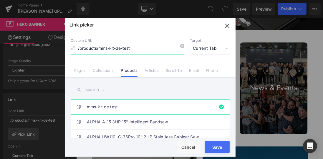
click at [150, 49] on input "/products/mms-kit-de-test" at bounding box center [127, 48] width 113 height 11
click at [145, 49] on input "/products/mms-kit-de-test" at bounding box center [127, 48] width 113 height 11
drag, startPoint x: 143, startPoint y: 49, endPoint x: 77, endPoint y: 51, distance: 65.7
click at [77, 51] on input "/products/mms-kit-de-test" at bounding box center [127, 48] width 113 height 11
click at [132, 45] on input "/products/mms-kit-de-test" at bounding box center [127, 48] width 113 height 11
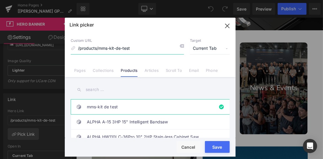
drag, startPoint x: 84, startPoint y: 48, endPoint x: 75, endPoint y: 49, distance: 8.8
click at [75, 49] on div "Custom URL /products/mms-kit-de-test" at bounding box center [127, 46] width 113 height 16
click at [223, 150] on button "Save" at bounding box center [217, 147] width 25 height 12
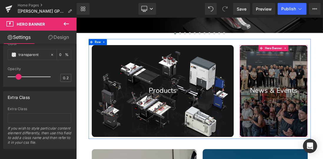
scroll to position [135, 0]
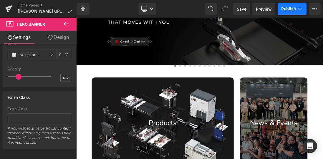
click at [284, 8] on span "Publish" at bounding box center [288, 8] width 15 height 5
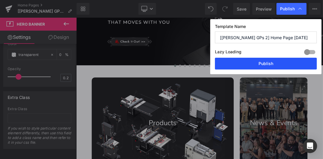
click at [260, 62] on button "Publish" at bounding box center [266, 64] width 102 height 12
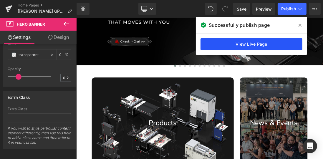
click at [277, 44] on link "View Live Page" at bounding box center [252, 44] width 102 height 12
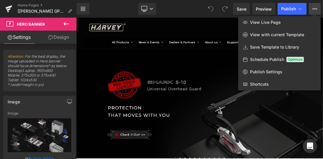
scroll to position [135, 0]
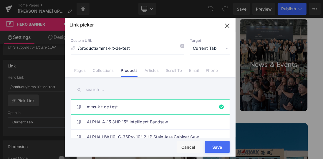
click at [215, 144] on button "Save" at bounding box center [217, 147] width 25 height 12
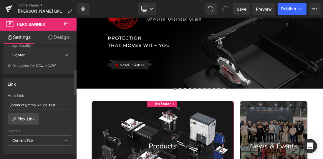
scroll to position [118, 0]
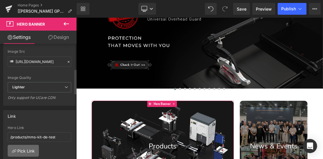
click at [29, 148] on link "Pick Link" at bounding box center [23, 151] width 31 height 12
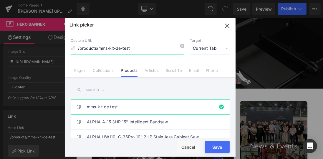
drag, startPoint x: 125, startPoint y: 47, endPoint x: 76, endPoint y: 43, distance: 49.6
click at [76, 43] on input "/products/mms-kit-de-test" at bounding box center [127, 48] width 113 height 11
click at [226, 29] on icon "button" at bounding box center [227, 25] width 9 height 9
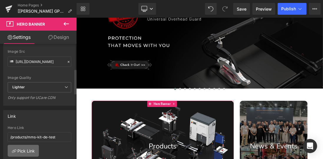
click at [25, 146] on link "Pick Link" at bounding box center [23, 151] width 31 height 12
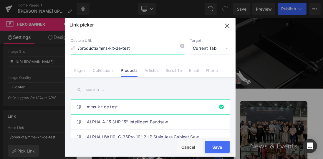
click at [130, 49] on input "/products/mms-kit-de-test" at bounding box center [127, 48] width 113 height 11
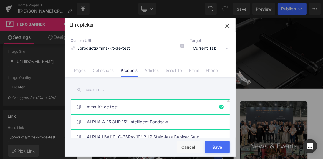
click at [161, 123] on link "ALPHA A-15 3HP 15" Intelligent Bandsaw" at bounding box center [152, 122] width 130 height 15
type input "/products/alpha-a-15-3hp-15-intelligent-bandsaw"
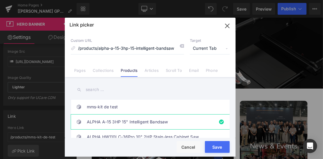
click at [210, 148] on button "Save" at bounding box center [217, 147] width 25 height 12
type input "/products/alpha-a-15-3hp-15-intelligent-bandsaw"
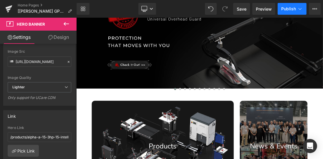
click at [286, 9] on span "Publish" at bounding box center [288, 8] width 15 height 5
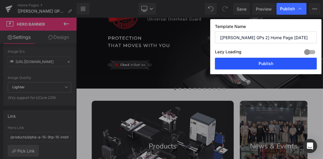
click at [244, 62] on button "Publish" at bounding box center [266, 64] width 102 height 12
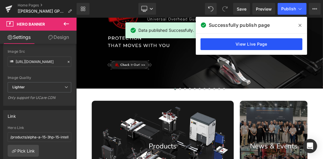
click at [257, 43] on link "View Live Page" at bounding box center [252, 44] width 102 height 12
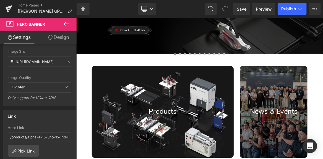
scroll to position [151, 0]
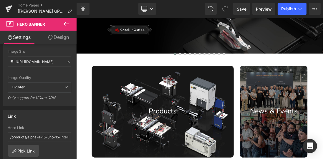
click at [155, 99] on div "Products Text Block Hero Banner 200px 200px" at bounding box center [200, 153] width 205 height 132
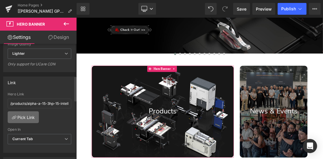
click at [30, 116] on link "Pick Link" at bounding box center [23, 117] width 31 height 12
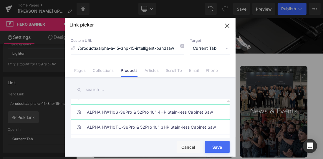
scroll to position [34, 0]
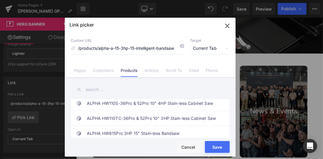
click at [110, 90] on input "text" at bounding box center [150, 89] width 159 height 13
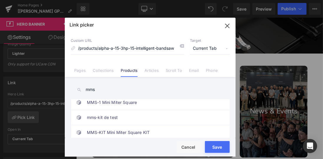
scroll to position [6, 0]
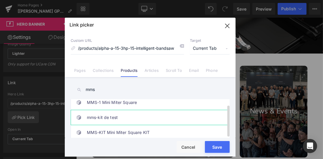
type input "mms"
click at [111, 114] on link "mms-kit de test" at bounding box center [152, 117] width 130 height 15
type input "/products/mms-kit-de-test"
click at [214, 146] on button "Save" at bounding box center [217, 147] width 25 height 12
type input "/products/mms-kit-de-test"
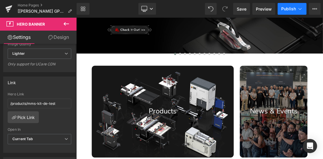
click at [289, 9] on span "Publish" at bounding box center [288, 8] width 15 height 5
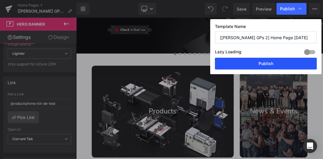
click at [264, 61] on button "Publish" at bounding box center [266, 64] width 102 height 12
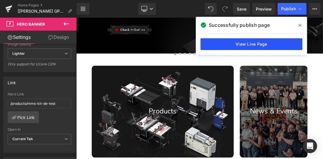
click at [249, 45] on link "View Live Page" at bounding box center [252, 44] width 102 height 12
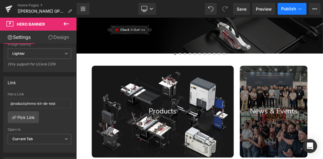
drag, startPoint x: 311, startPoint y: 2, endPoint x: 290, endPoint y: 5, distance: 21.4
click at [290, 5] on button "Publish" at bounding box center [292, 9] width 29 height 12
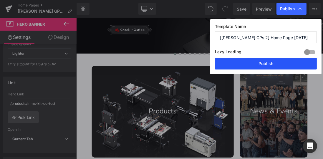
click at [263, 61] on button "Publish" at bounding box center [266, 64] width 102 height 12
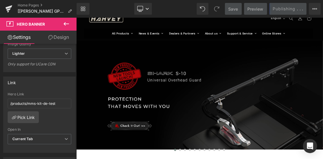
scroll to position [0, 0]
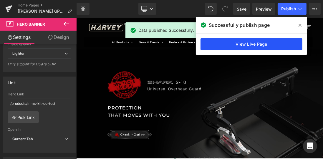
click at [236, 42] on link "View Live Page" at bounding box center [252, 44] width 102 height 12
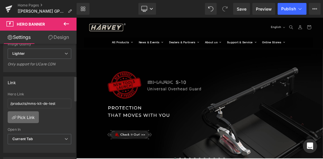
click at [32, 113] on link "Pick Link" at bounding box center [23, 117] width 31 height 12
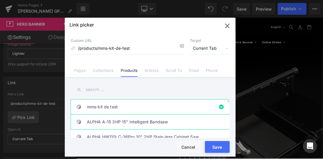
click at [130, 120] on link "ALPHA A-15 3HP 15" Intelligent Bandsaw" at bounding box center [152, 122] width 130 height 15
type input "/products/alpha-a-15-3hp-15-intelligent-bandsaw"
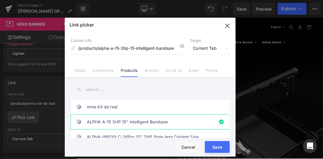
click at [216, 145] on button "Save" at bounding box center [217, 147] width 25 height 12
type input "/products/alpha-a-15-3hp-15-intelligent-bandsaw"
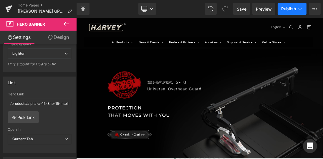
click at [286, 10] on span "Publish" at bounding box center [288, 8] width 15 height 5
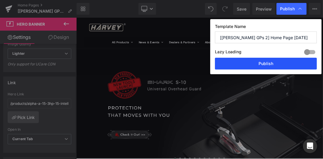
click at [269, 62] on button "Publish" at bounding box center [266, 64] width 102 height 12
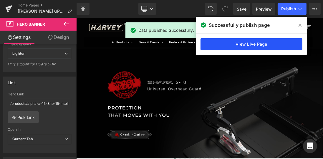
click at [271, 43] on link "View Live Page" at bounding box center [252, 44] width 102 height 12
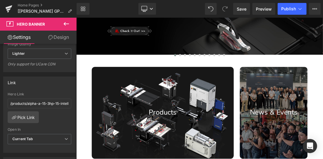
scroll to position [151, 0]
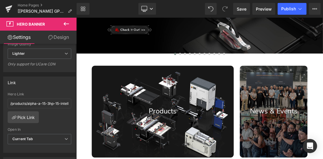
drag, startPoint x: 173, startPoint y: 156, endPoint x: 176, endPoint y: 158, distance: 3.8
click at [173, 156] on p "Products" at bounding box center [200, 153] width 205 height 14
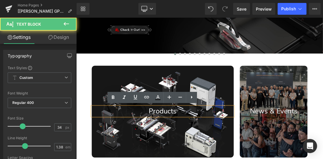
click at [202, 154] on p "Products" at bounding box center [200, 153] width 205 height 14
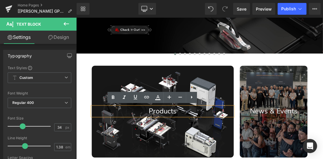
click at [191, 150] on p "Products" at bounding box center [200, 153] width 205 height 14
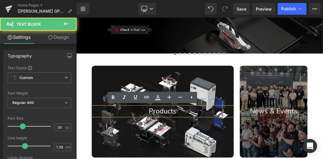
click at [186, 111] on div at bounding box center [200, 153] width 205 height 132
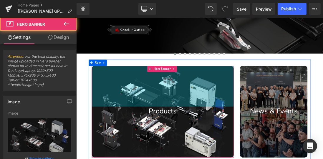
click at [186, 111] on div "Products Text Block Hero Banner 200px 200px" at bounding box center [200, 153] width 205 height 132
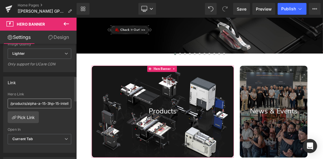
click at [26, 102] on input "/products/alpha-a-15-3hp-15-intelligent-bandsaw" at bounding box center [40, 104] width 64 height 10
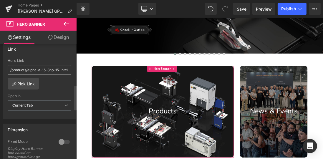
scroll to position [202, 0]
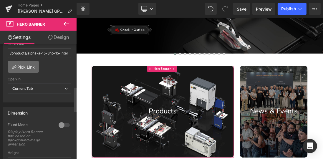
click at [28, 67] on link "Pick Link" at bounding box center [23, 67] width 31 height 12
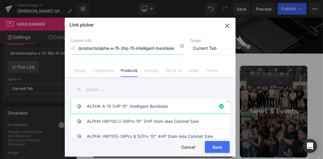
scroll to position [0, 0]
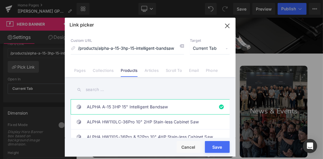
click at [116, 92] on input "text" at bounding box center [150, 89] width 159 height 13
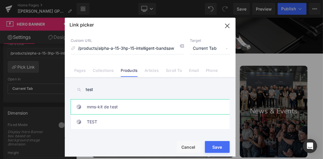
type input "test"
click at [130, 102] on link "mms-kit de test" at bounding box center [152, 107] width 130 height 15
type input "/products/mms-kit-de-test"
click at [214, 150] on button "Save" at bounding box center [217, 147] width 25 height 12
type input "/products/mms-kit-de-test"
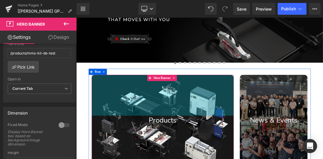
scroll to position [135, 0]
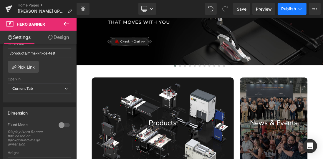
click at [288, 9] on span "Publish" at bounding box center [288, 8] width 15 height 5
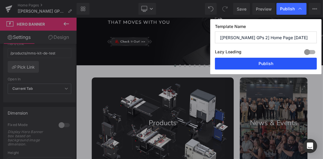
click at [273, 64] on button "Publish" at bounding box center [266, 64] width 102 height 12
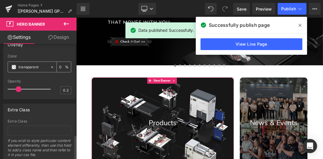
scroll to position [431, 0]
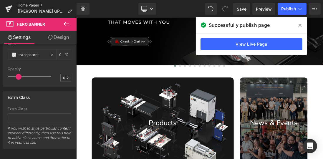
click at [35, 4] on link "Home Pages" at bounding box center [47, 5] width 59 height 5
click at [37, 4] on link "Home Pages" at bounding box center [47, 5] width 59 height 5
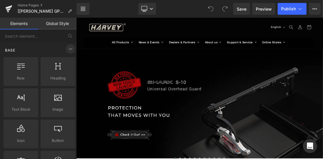
click at [67, 46] on icon at bounding box center [70, 48] width 7 height 7
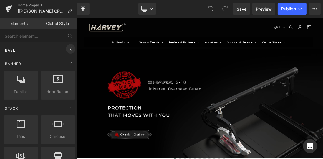
click at [69, 49] on icon at bounding box center [70, 48] width 7 height 7
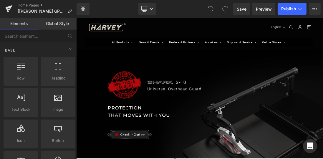
click at [67, 26] on link "Global Style" at bounding box center [57, 24] width 38 height 12
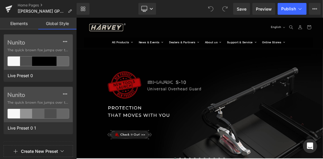
click at [32, 26] on link "Elements" at bounding box center [19, 24] width 38 height 12
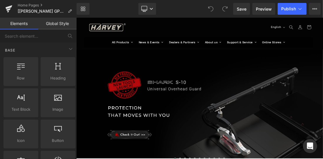
click at [51, 25] on link "Global Style" at bounding box center [57, 24] width 38 height 12
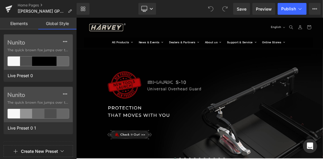
click at [30, 25] on link "Elements" at bounding box center [19, 24] width 38 height 12
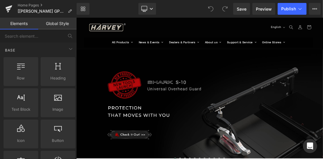
click at [56, 24] on link "Global Style" at bounding box center [57, 24] width 38 height 12
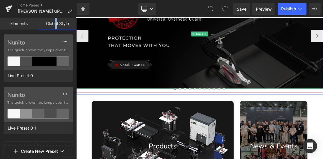
scroll to position [118, 0]
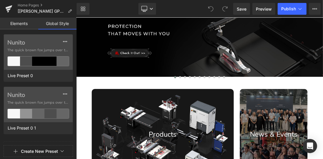
click at [27, 26] on link "Elements" at bounding box center [19, 24] width 38 height 12
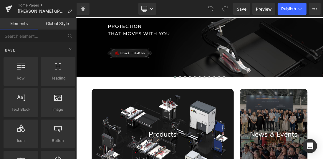
click at [49, 26] on link "Global Style" at bounding box center [57, 24] width 38 height 12
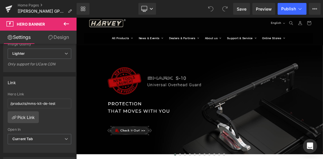
scroll to position [0, 0]
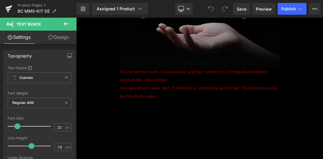
click at [68, 25] on icon at bounding box center [66, 23] width 7 height 7
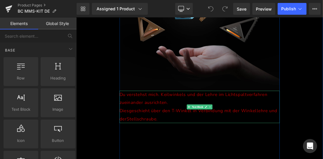
scroll to position [404, 0]
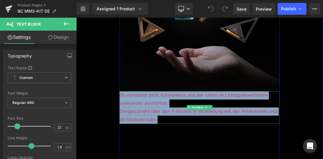
drag, startPoint x: 200, startPoint y: 164, endPoint x: 139, endPoint y: 129, distance: 70.6
click at [139, 129] on div "Du verstehst mich. Keilwinkels und der Lehre im Lichtspaltverfahren zueinander …" at bounding box center [254, 147] width 232 height 47
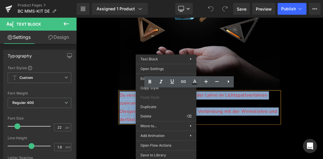
click at [274, 152] on span "geschieht über den T-Winkel in Verbindung mit der Winkellehre und der" at bounding box center [252, 158] width 228 height 21
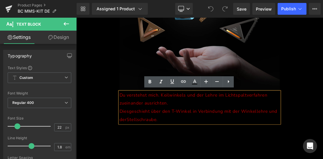
drag, startPoint x: 218, startPoint y: 163, endPoint x: 136, endPoint y: 127, distance: 89.9
click at [138, 127] on div "Du verstehst mich. Keilwinkels und der Lehre im Lichtspaltverfahren zueinander …" at bounding box center [254, 147] width 232 height 47
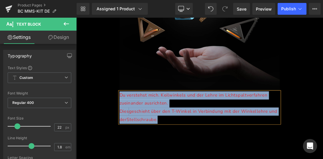
drag, startPoint x: 139, startPoint y: 127, endPoint x: 200, endPoint y: 161, distance: 70.0
click at [200, 159] on div "Du verstehst mich. Keilwinkels und der Lehre im Lichtspaltverfahren zueinander …" at bounding box center [254, 147] width 232 height 47
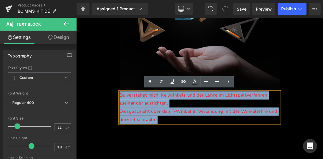
copy div "Du verstehst mich. Keilwinkels und der Lehre im Lichtspaltverfahren zueinander …"
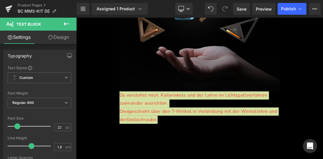
click at [67, 24] on icon at bounding box center [66, 24] width 5 height 4
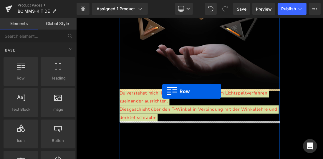
scroll to position [420, 0]
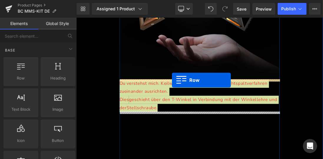
drag, startPoint x: 100, startPoint y: 87, endPoint x: 214, endPoint y: 108, distance: 116.5
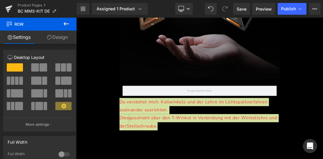
click at [64, 28] on button at bounding box center [66, 24] width 21 height 13
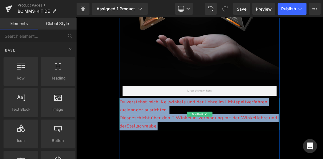
click at [174, 138] on span "Du verstehst mich. Keilwinkels und der Lehre im Lichtspaltverfahren zueinander …" at bounding box center [245, 145] width 214 height 21
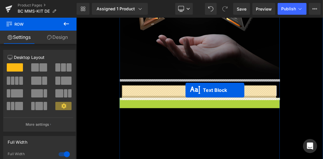
drag, startPoint x: 238, startPoint y: 156, endPoint x: 233, endPoint y: 122, distance: 33.8
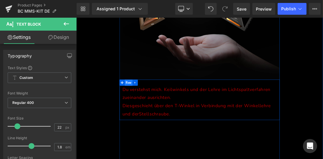
click at [149, 111] on span "Row" at bounding box center [151, 111] width 11 height 9
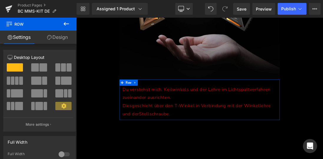
click at [60, 35] on link "Design" at bounding box center [57, 37] width 38 height 13
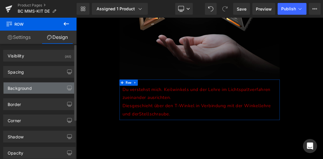
click at [37, 87] on div "Background" at bounding box center [40, 87] width 72 height 11
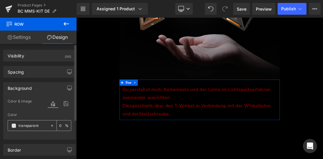
click at [15, 126] on span at bounding box center [13, 125] width 5 height 5
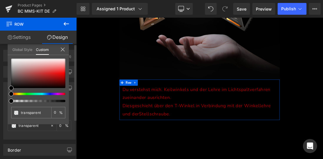
click at [62, 48] on icon at bounding box center [62, 49] width 5 height 5
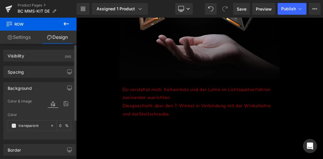
click at [68, 23] on icon at bounding box center [66, 23] width 7 height 7
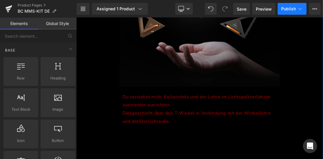
scroll to position [404, 0]
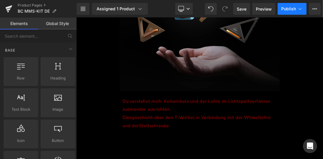
click at [287, 11] on span "Publish" at bounding box center [288, 8] width 15 height 5
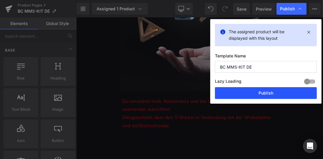
click at [269, 94] on button "Publish" at bounding box center [266, 93] width 102 height 12
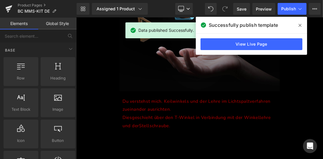
drag, startPoint x: 299, startPoint y: 24, endPoint x: 314, endPoint y: 9, distance: 20.8
click at [299, 24] on icon at bounding box center [300, 25] width 3 height 5
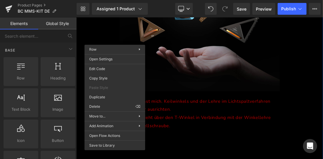
click at [156, 6] on div "Assigned 1 Product Product Preview mms-kit de test Manage assigned products" at bounding box center [127, 9] width 74 height 12
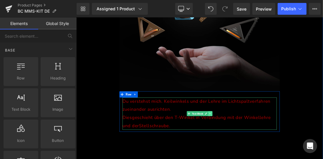
click at [268, 155] on icon at bounding box center [269, 156] width 3 height 4
click at [265, 155] on icon at bounding box center [266, 155] width 3 height 3
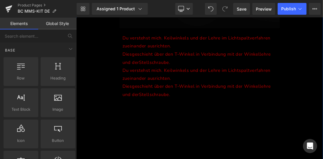
scroll to position [491, 0]
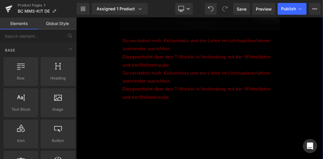
click at [222, 86] on p "Dies geschieht über den T-Winkel in Verbindung mit der Winkellehre und der Stel…" at bounding box center [254, 80] width 223 height 23
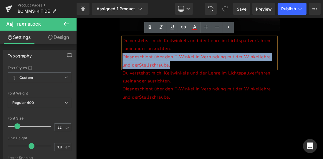
drag, startPoint x: 220, startPoint y: 86, endPoint x: 125, endPoint y: 72, distance: 96.1
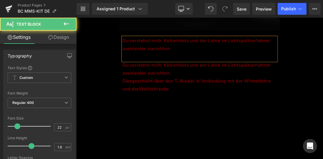
click at [153, 76] on p at bounding box center [254, 75] width 223 height 12
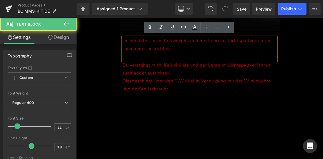
drag, startPoint x: 153, startPoint y: 75, endPoint x: 150, endPoint y: 74, distance: 3.3
click at [153, 75] on p at bounding box center [254, 75] width 223 height 12
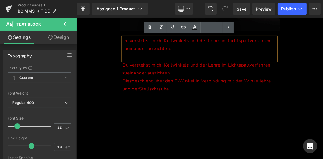
click at [149, 74] on p at bounding box center [254, 75] width 223 height 12
click at [146, 72] on p at bounding box center [254, 75] width 223 height 12
click at [178, 75] on p at bounding box center [254, 75] width 223 height 12
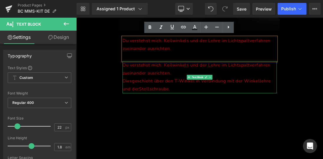
click at [214, 98] on p "Du verstehst mich. Keilwinkels und der Lehre im Lichtspaltverfahren zueinander …" at bounding box center [254, 91] width 223 height 23
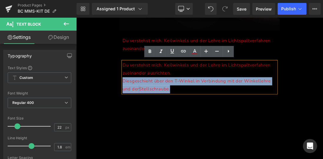
drag, startPoint x: 211, startPoint y: 122, endPoint x: 143, endPoint y: 106, distance: 69.3
click at [143, 106] on p "Dies geschieht über den T-Winkel in Verbindung mit der Winkellehre und der Stel…" at bounding box center [254, 115] width 223 height 23
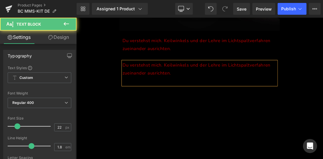
click at [143, 86] on span "Du verstehst mich. Keilwinkels und der Lehre im Lichtspaltverfahren zueinander …" at bounding box center [250, 92] width 214 height 21
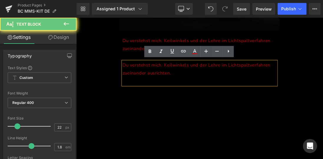
click at [143, 85] on span "Du verstehst mich. Keilwinkels und der Lehre im Lichtspaltverfahren zueinander …" at bounding box center [250, 92] width 214 height 21
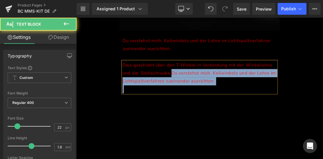
drag, startPoint x: 235, startPoint y: 104, endPoint x: 284, endPoint y: 124, distance: 53.2
click at [284, 124] on div "Dies geschieht über den T-Winkel in Verbindung mit der Winkellehre und der Stel…" at bounding box center [254, 103] width 223 height 47
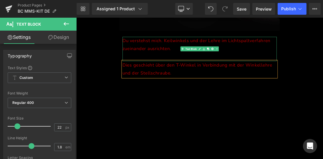
click at [199, 68] on p "Du verstehst mich. Keilwinkels und der Lehre im Lichtspaltverfahren zueinander …" at bounding box center [254, 56] width 223 height 23
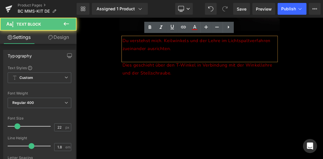
click at [199, 71] on p at bounding box center [254, 75] width 223 height 12
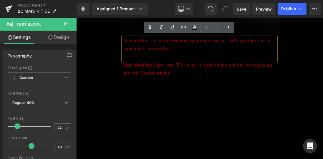
drag, startPoint x: 212, startPoint y: 63, endPoint x: 225, endPoint y: 72, distance: 15.6
click at [225, 72] on div "Du verstehst mich. Keilwinkels und der Lehre im Lichtspaltverfahren zueinander …" at bounding box center [254, 62] width 223 height 35
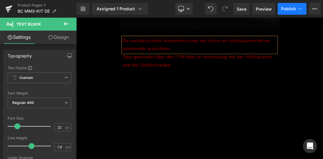
click at [283, 8] on span "Publish" at bounding box center [288, 8] width 15 height 5
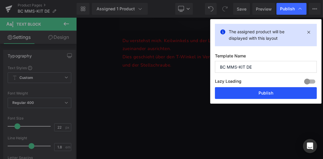
click at [288, 91] on button "Publish" at bounding box center [266, 93] width 102 height 12
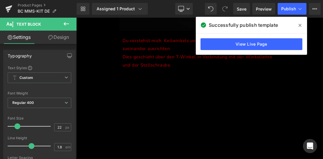
click at [299, 24] on icon at bounding box center [300, 25] width 3 height 5
